Goal: Find specific page/section: Find specific page/section

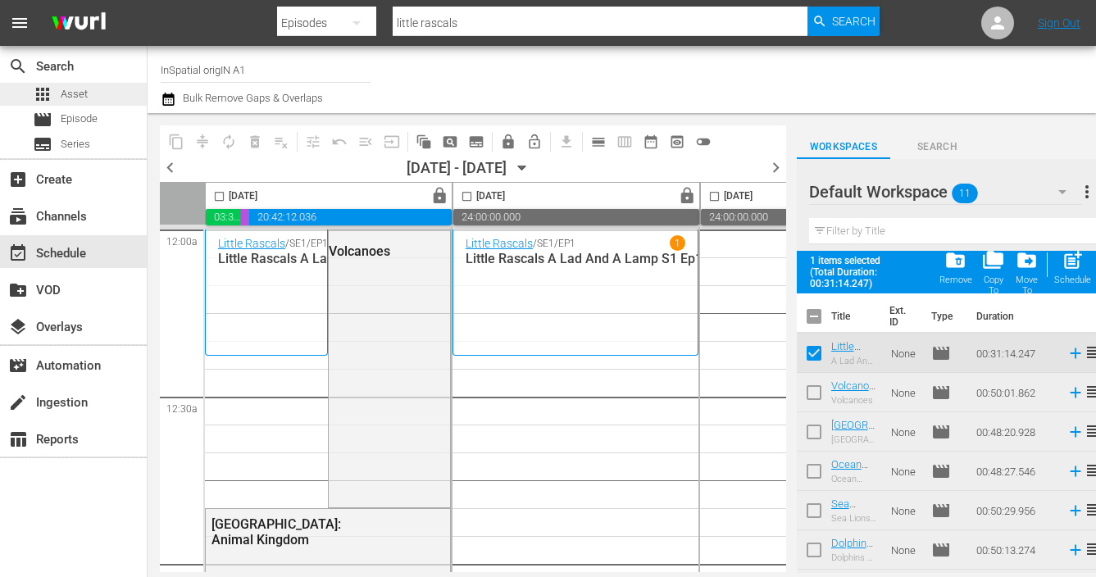
click at [72, 97] on span "Asset" at bounding box center [74, 94] width 27 height 16
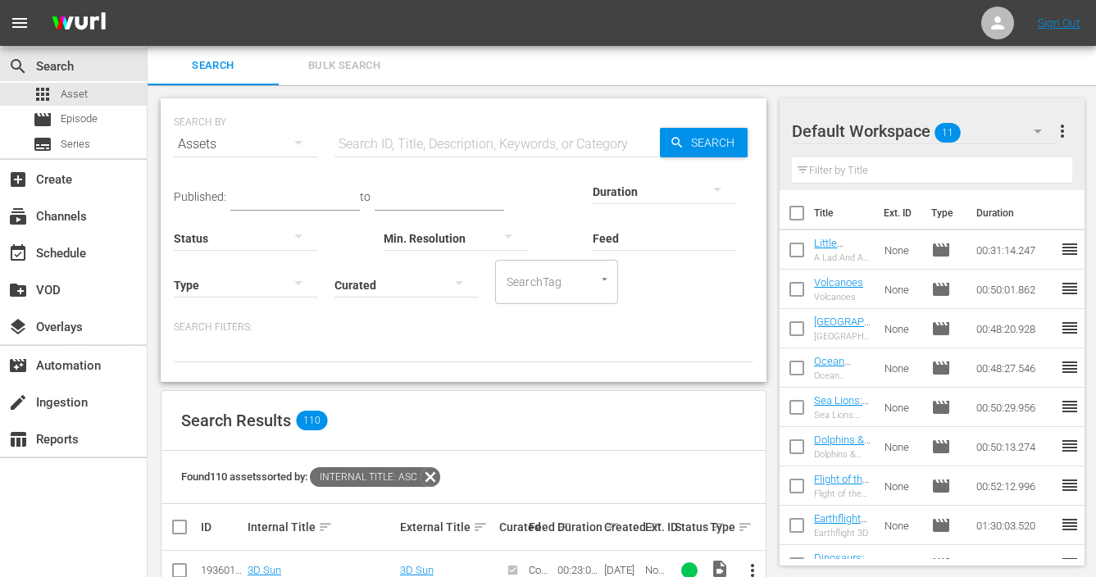
click at [361, 149] on input "text" at bounding box center [496, 144] width 325 height 39
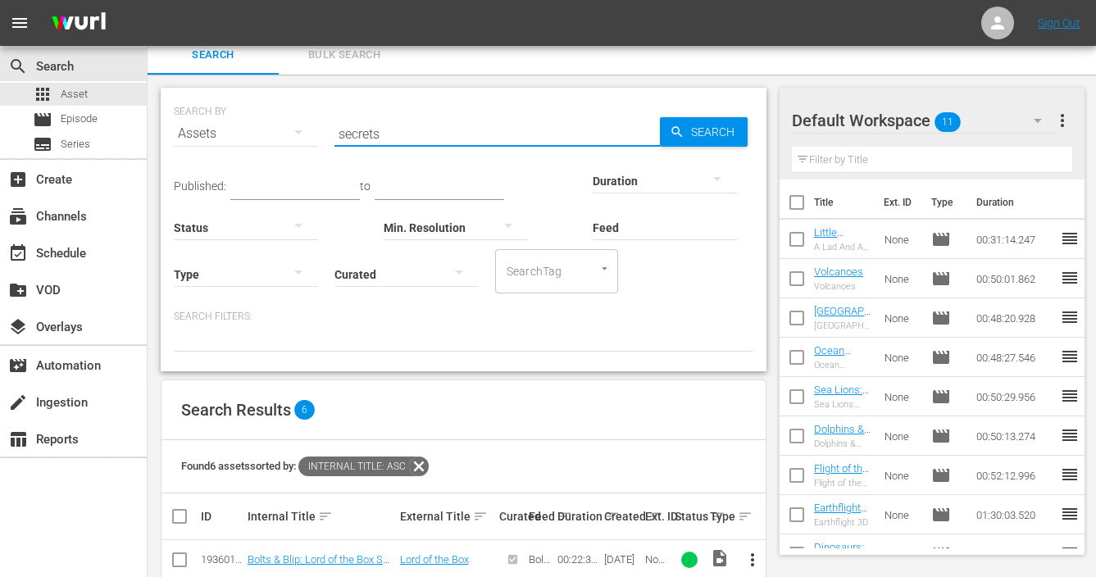
scroll to position [11, 0]
type input "secrets"
click at [686, 134] on span "Search" at bounding box center [715, 131] width 63 height 30
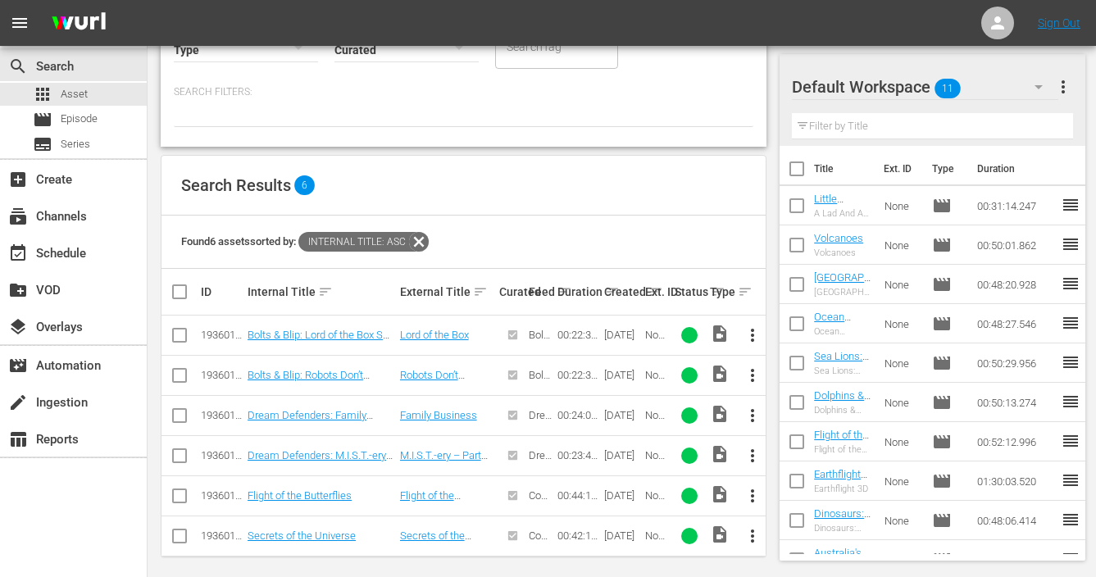
scroll to position [244, 0]
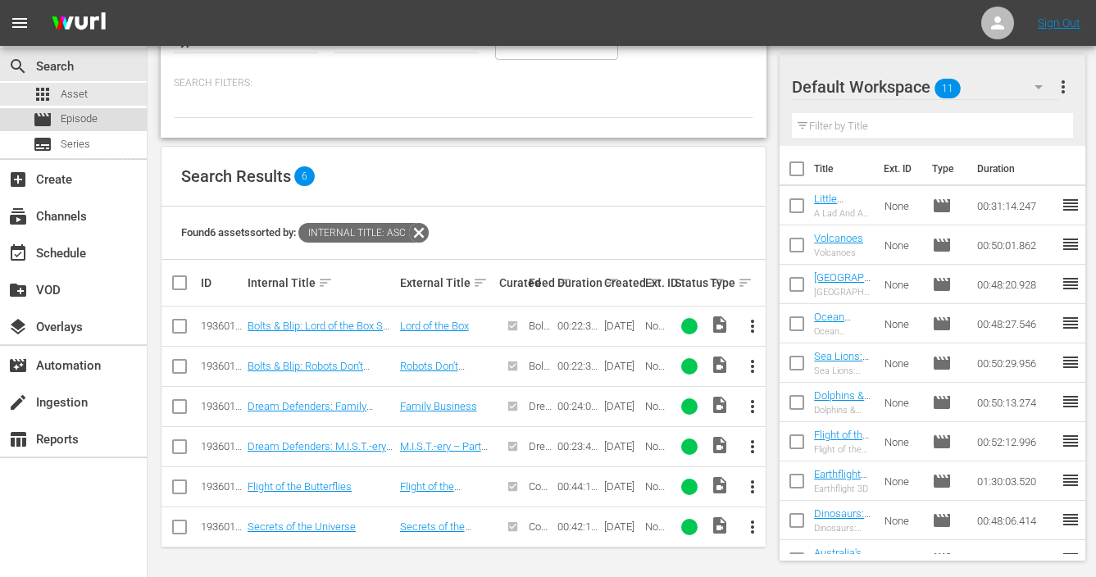
click at [99, 120] on div "movie Episode" at bounding box center [73, 119] width 147 height 23
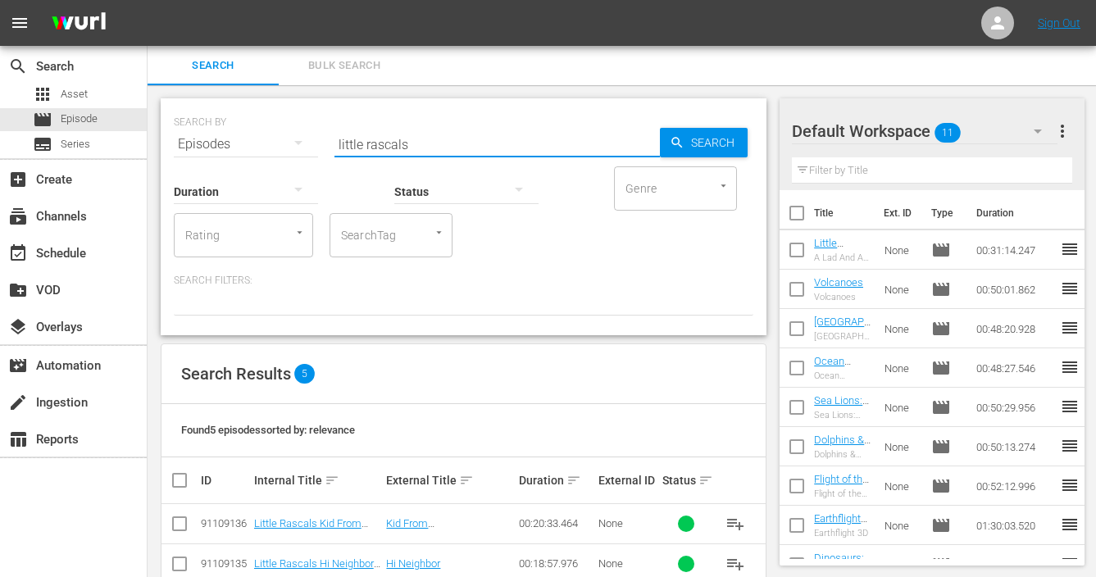
click at [367, 137] on input "little rascals" at bounding box center [496, 144] width 325 height 39
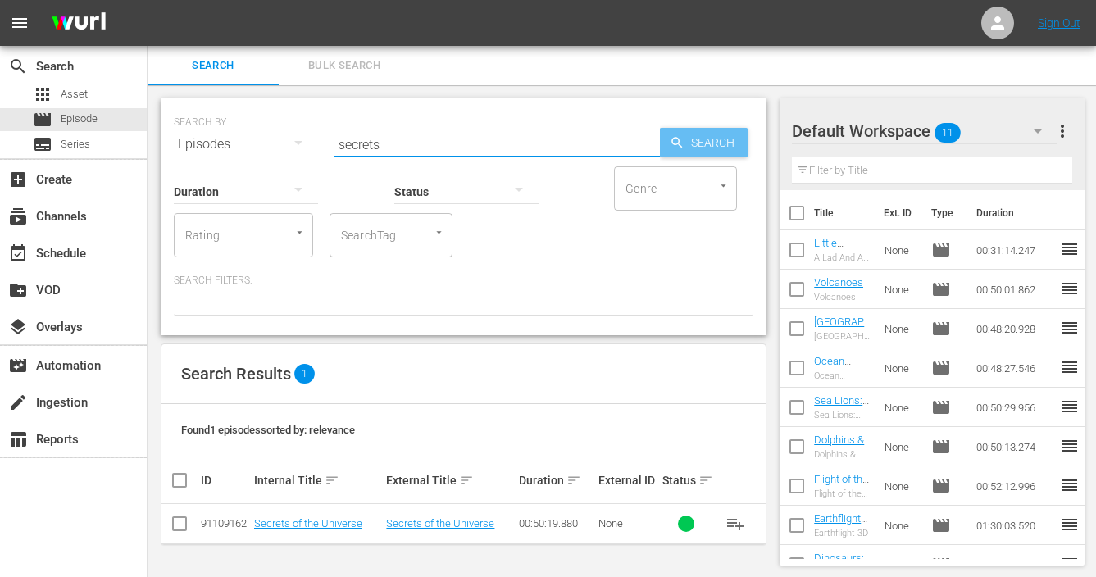
click at [724, 142] on span "Search" at bounding box center [715, 143] width 63 height 30
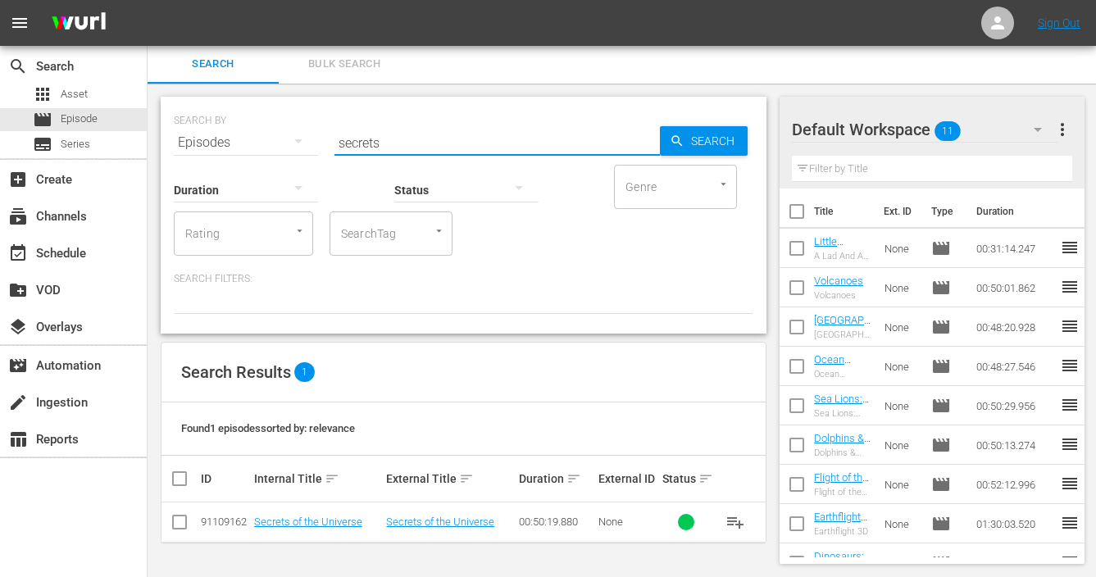
click at [398, 144] on input "secrets" at bounding box center [496, 142] width 325 height 39
type input "secret"
click at [711, 141] on span "Search" at bounding box center [715, 141] width 63 height 30
